Goal: Task Accomplishment & Management: Use online tool/utility

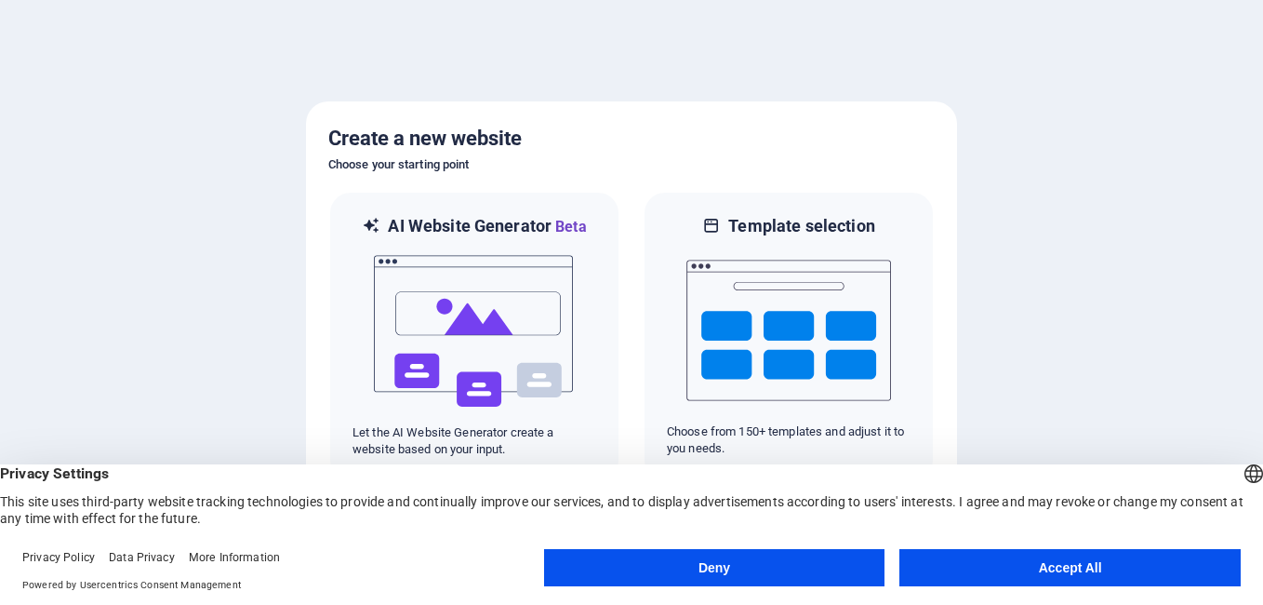
click at [1054, 557] on button "Accept All" at bounding box center [1069, 567] width 341 height 37
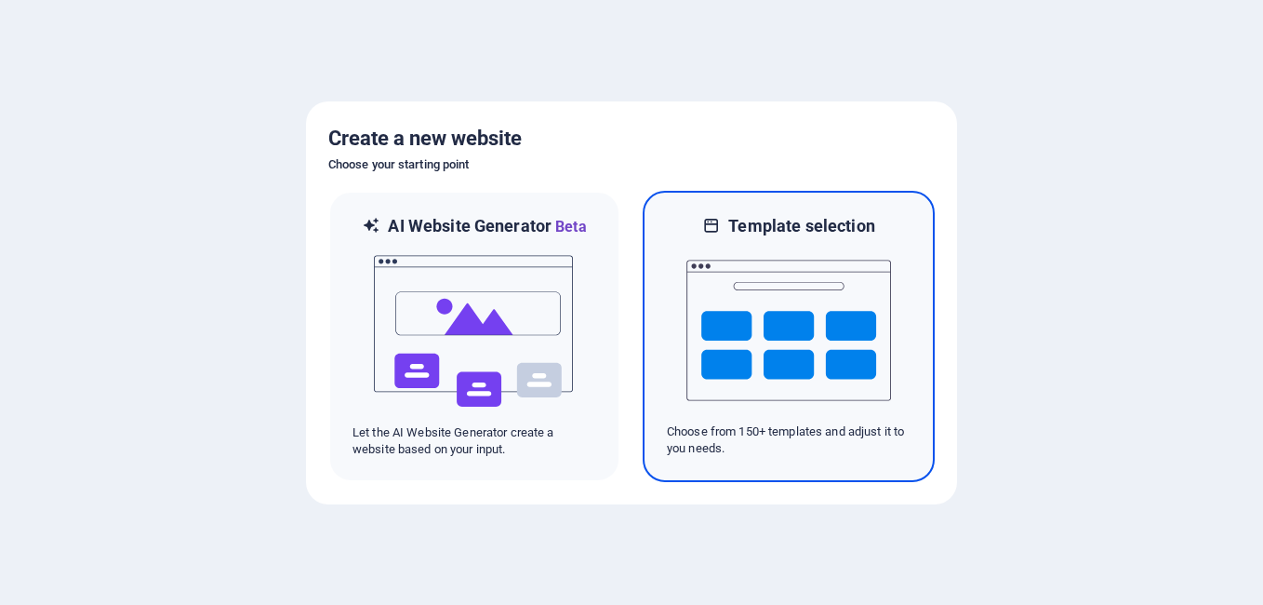
click at [787, 340] on img at bounding box center [788, 330] width 205 height 186
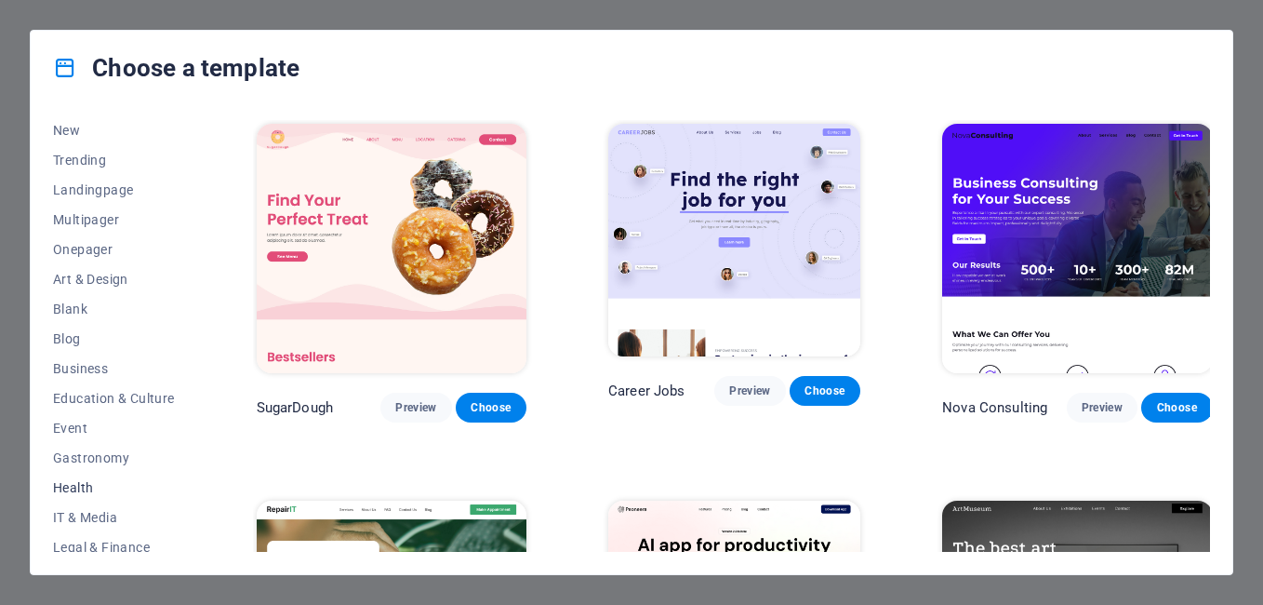
scroll to position [93, 0]
click at [110, 341] on span "Business" at bounding box center [114, 339] width 122 height 15
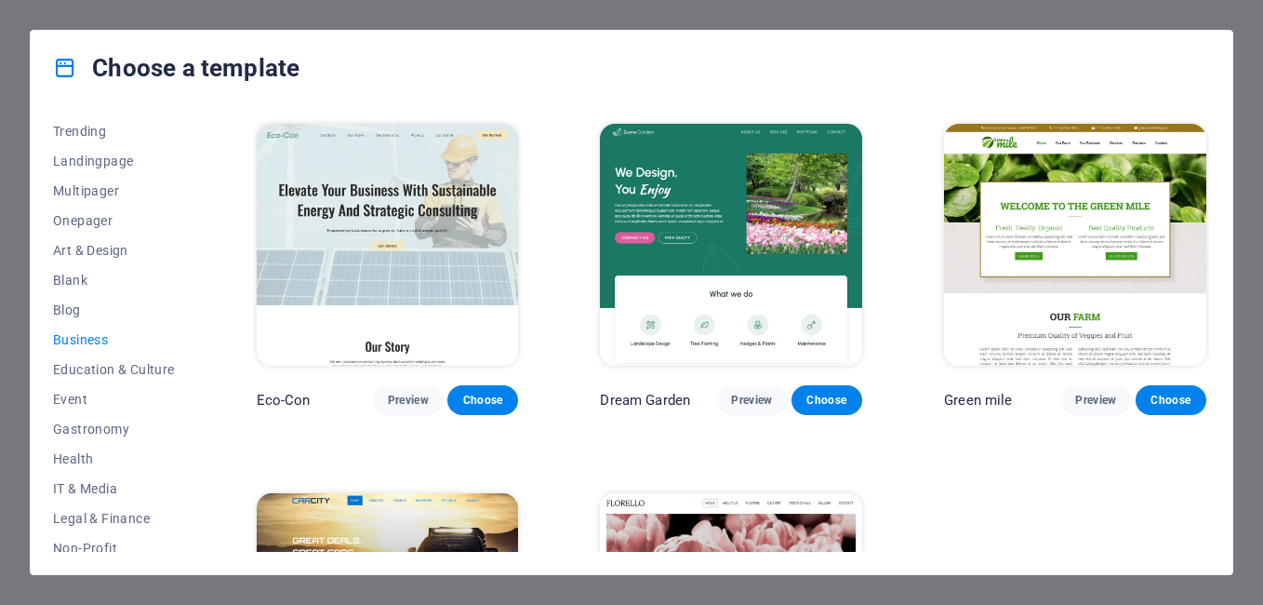
scroll to position [1, 0]
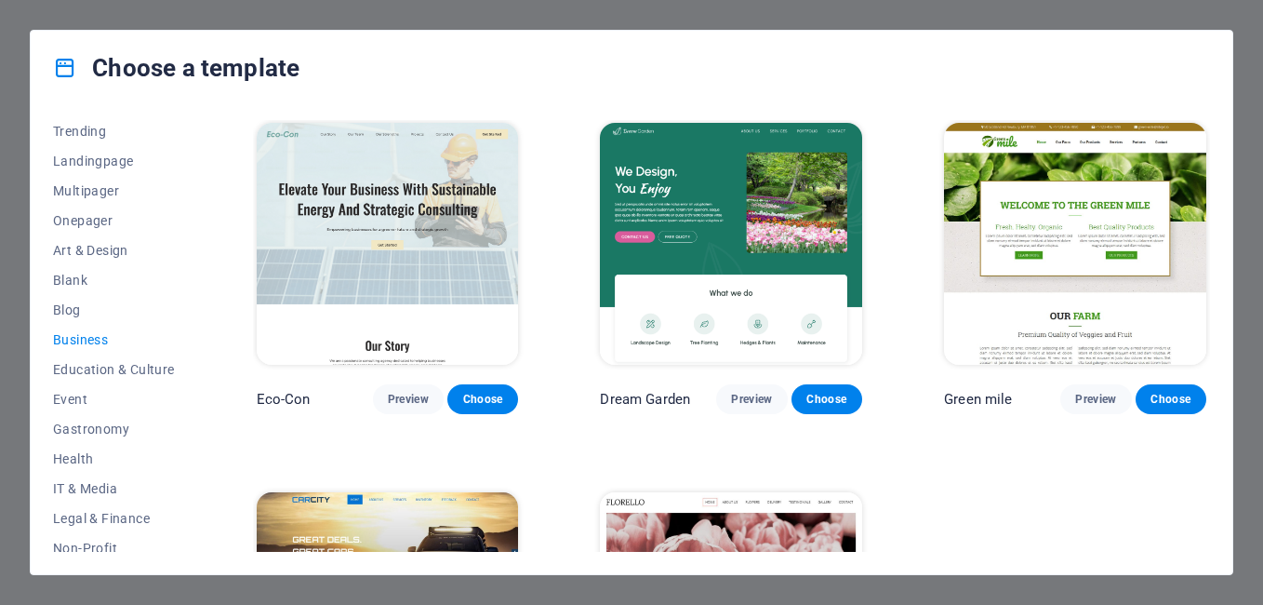
click at [985, 384] on div "Green mile Preview Choose" at bounding box center [1075, 399] width 262 height 30
click at [964, 390] on p "Green mile" at bounding box center [978, 399] width 68 height 19
click at [966, 390] on p "Green mile" at bounding box center [978, 399] width 68 height 19
click at [1173, 392] on span "Choose" at bounding box center [1171, 399] width 41 height 15
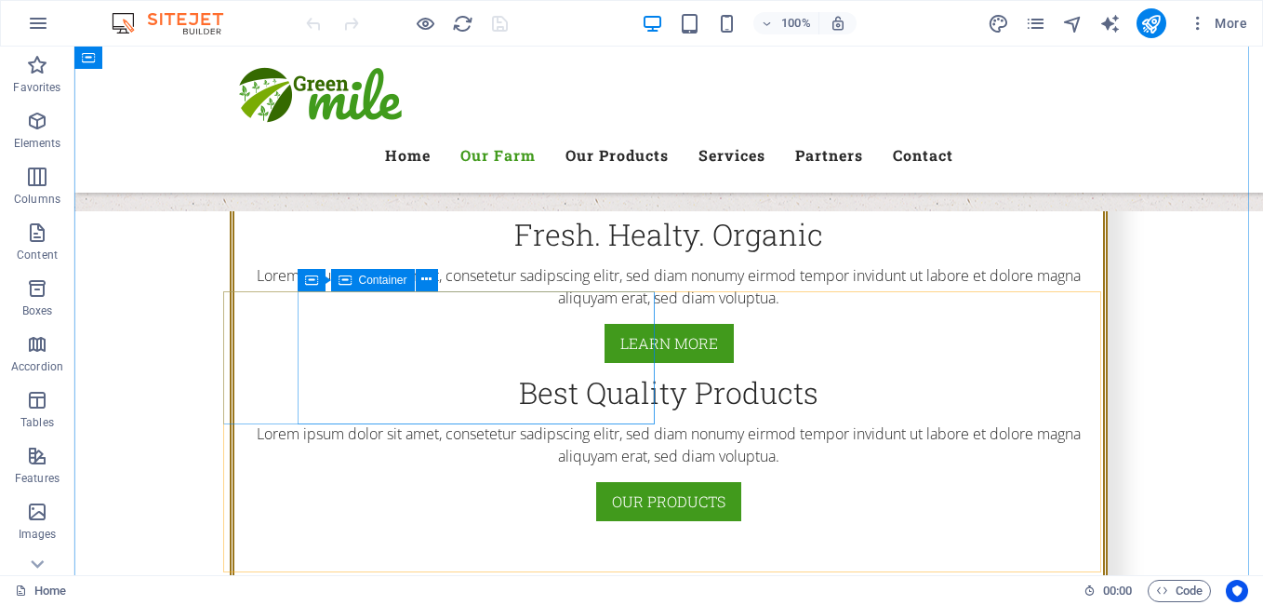
scroll to position [1116, 0]
